Goal: Find contact information: Find contact information

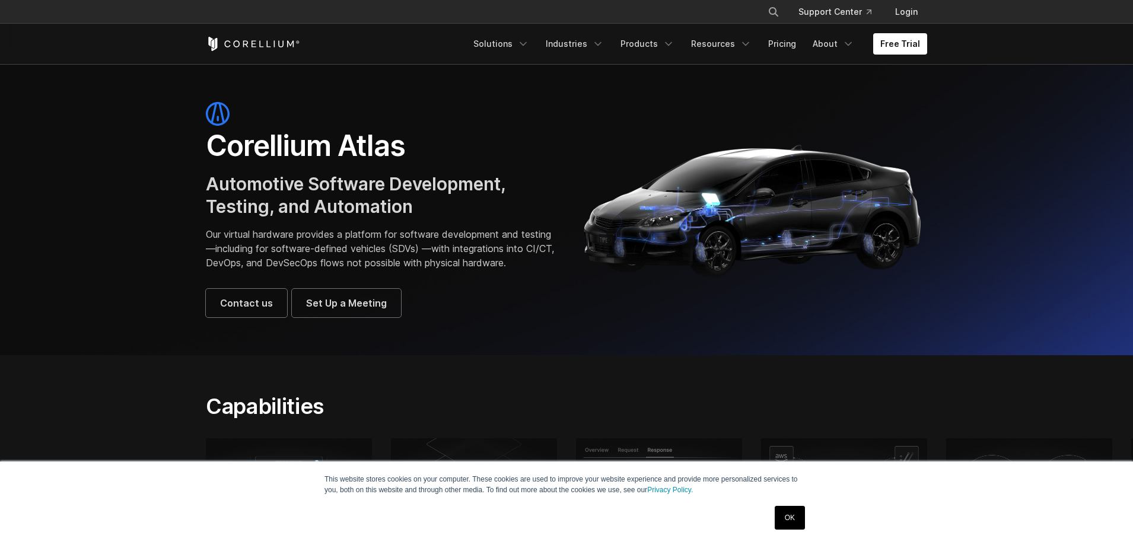
click at [784, 518] on link "OK" at bounding box center [790, 518] width 30 height 24
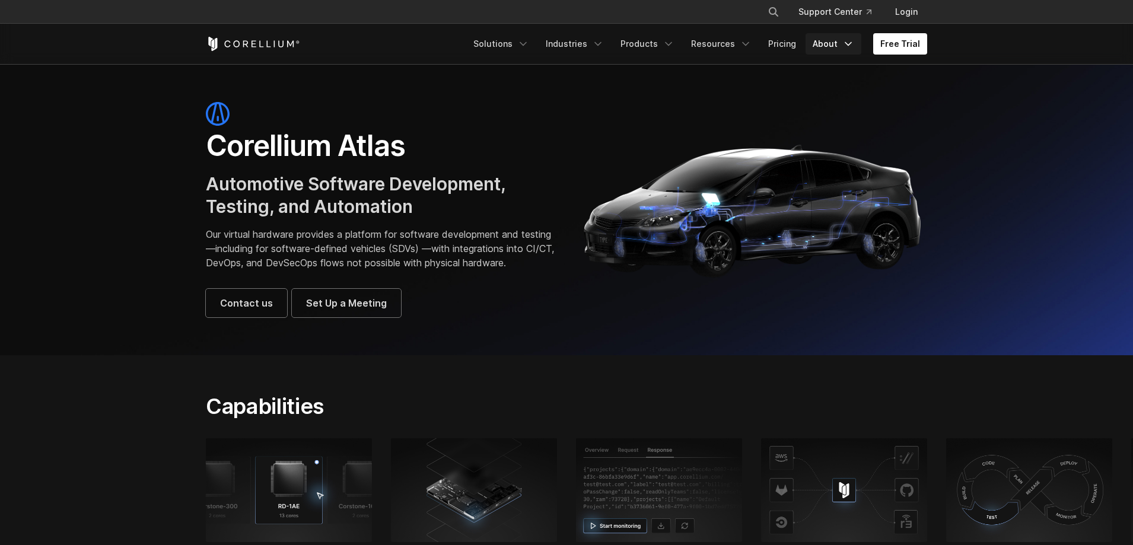
click at [851, 48] on icon "Navigation Menu" at bounding box center [848, 44] width 12 height 12
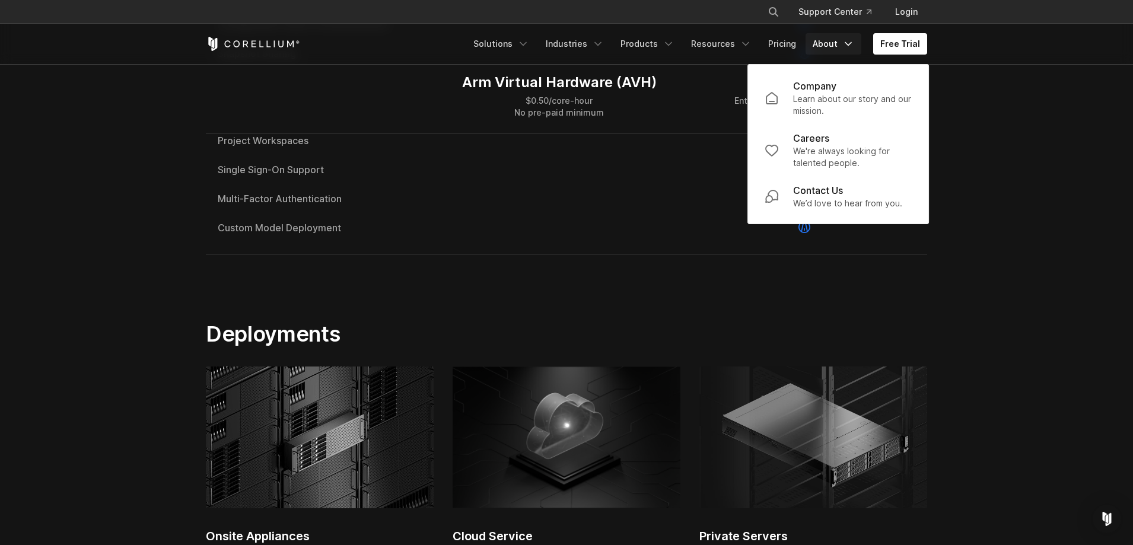
scroll to position [3512, 0]
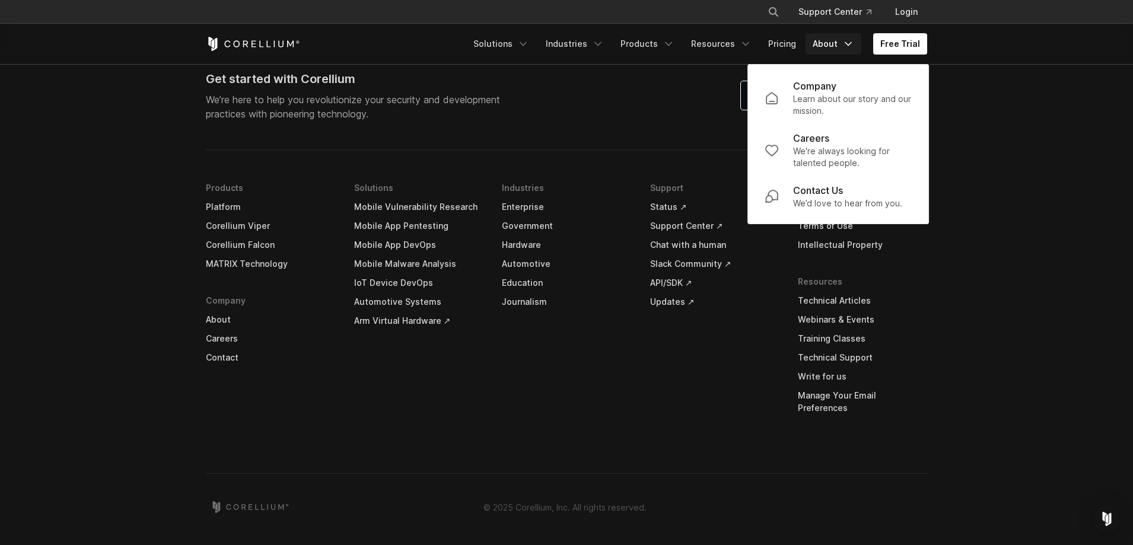
click at [704, 423] on li "Support Status ↗ Support Center ↗ Chat with a human Slack Community ↗ API/SDK ↗…" at bounding box center [714, 307] width 129 height 257
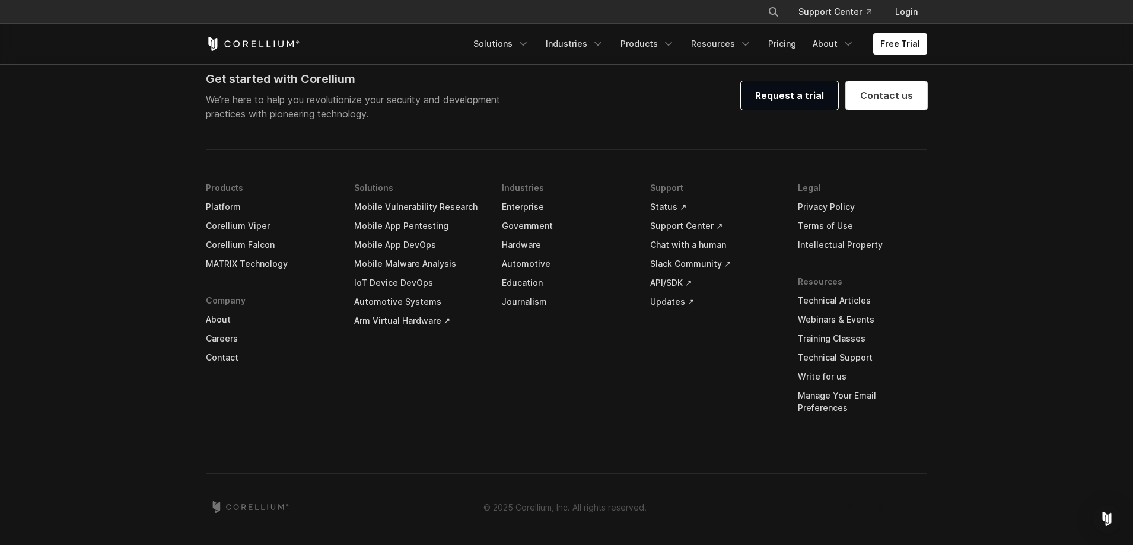
click at [837, 386] on link "Write for us" at bounding box center [862, 376] width 129 height 19
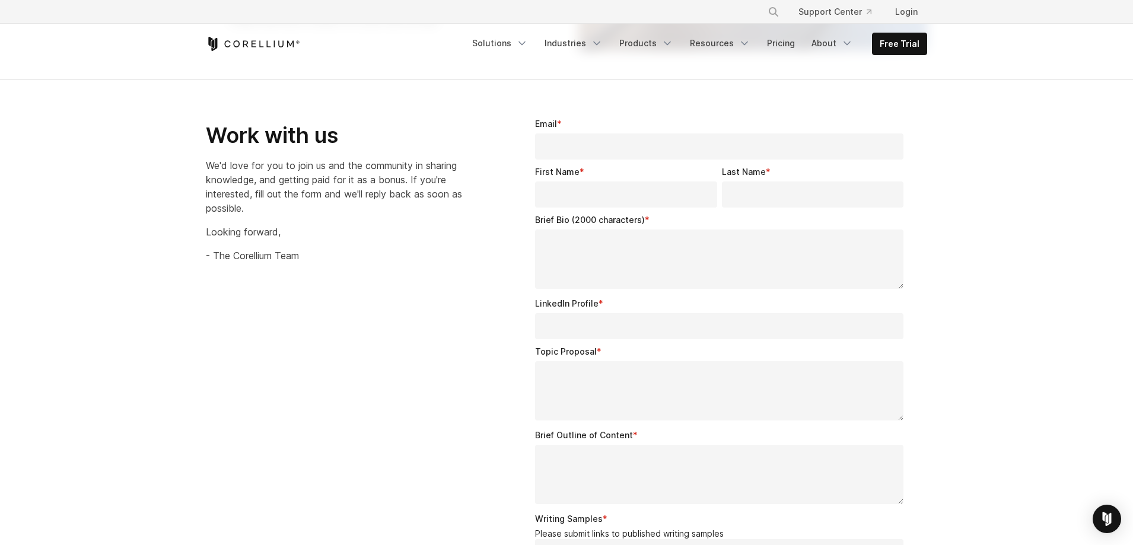
scroll to position [1620, 0]
click at [857, 43] on link "About" at bounding box center [832, 43] width 56 height 21
drag, startPoint x: 834, startPoint y: 192, endPoint x: 898, endPoint y: 202, distance: 64.4
click at [835, 192] on p "Contact Us" at bounding box center [817, 190] width 50 height 14
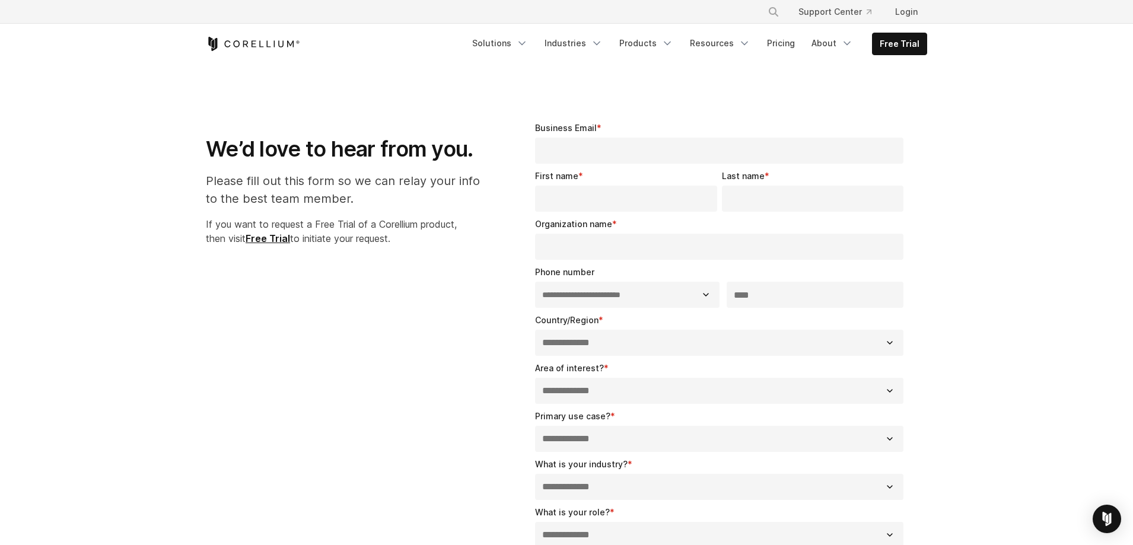
select select "**"
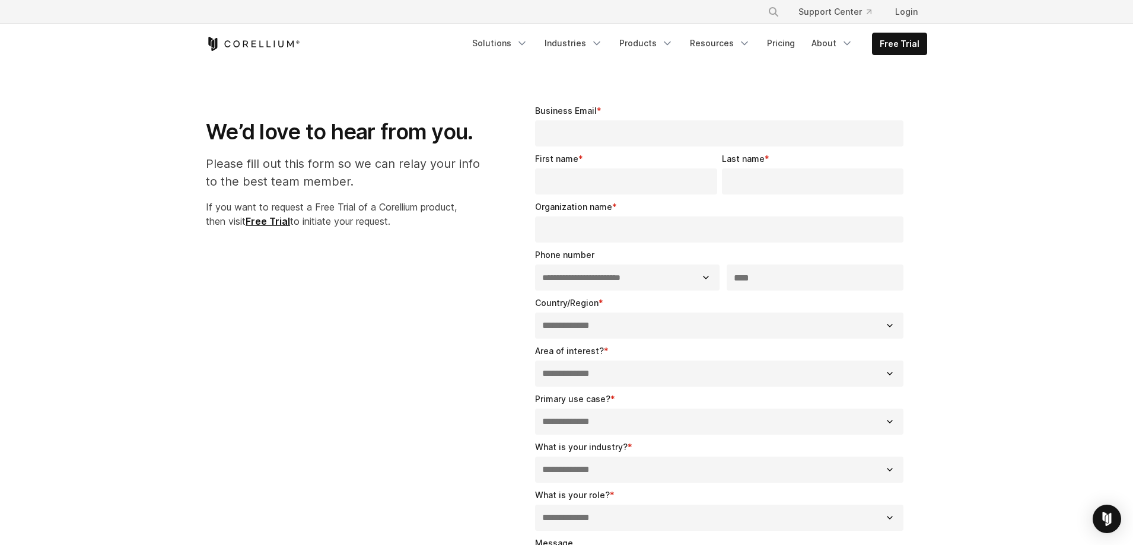
scroll to position [4, 0]
